Goal: Communication & Community: Answer question/provide support

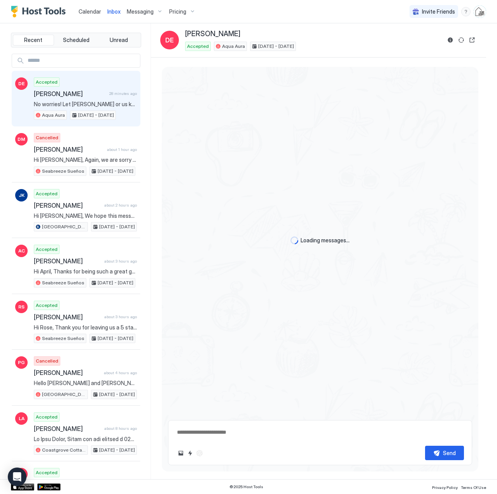
scroll to position [1224, 0]
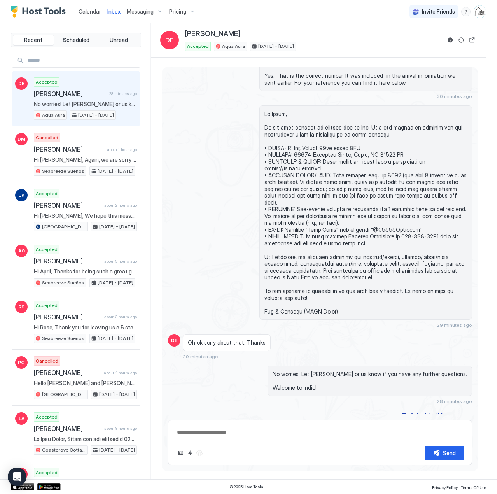
click at [70, 101] on span "No worries! Let [PERSON_NAME] or us know if you have any further questions. Wel…" at bounding box center [85, 104] width 103 height 7
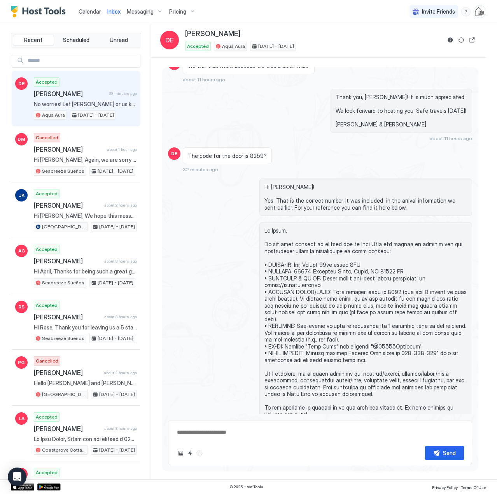
scroll to position [1216, 0]
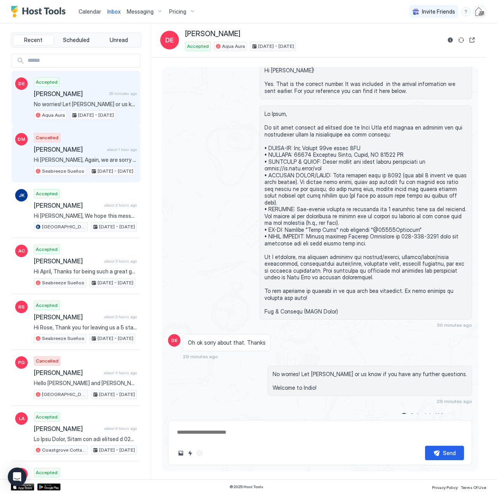
click at [75, 153] on span "[PERSON_NAME]" at bounding box center [69, 149] width 70 height 8
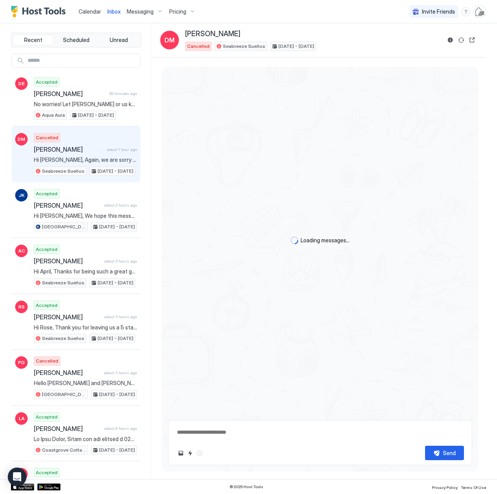
type textarea "*"
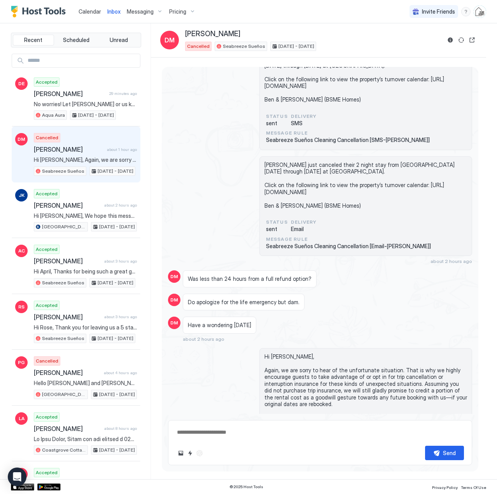
click at [84, 10] on span "Calendar" at bounding box center [90, 11] width 23 height 7
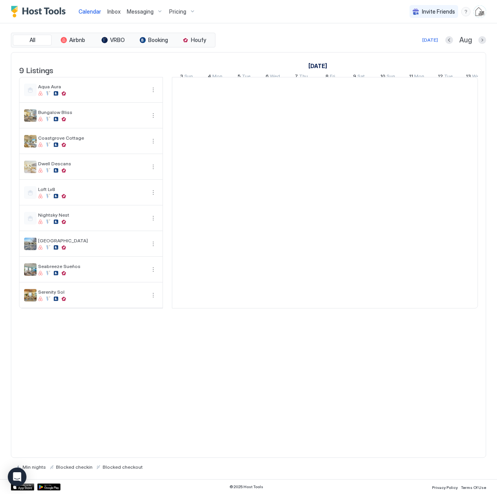
scroll to position [0, 432]
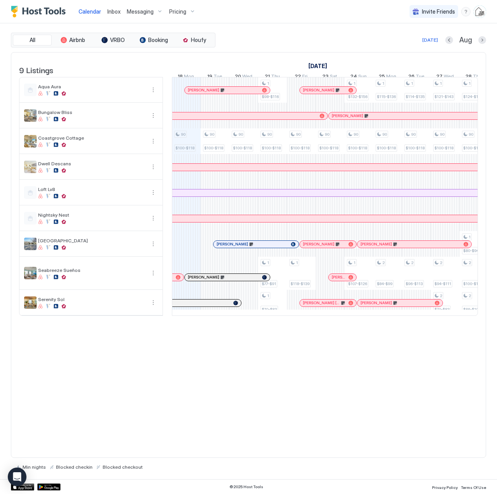
click at [116, 12] on span "Inbox" at bounding box center [113, 11] width 13 height 7
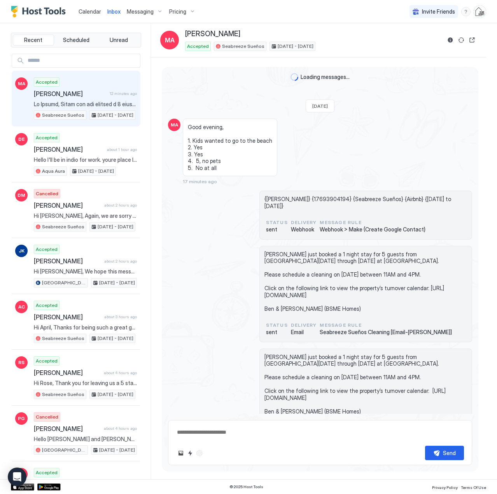
scroll to position [277, 0]
